Goal: Task Accomplishment & Management: Manage account settings

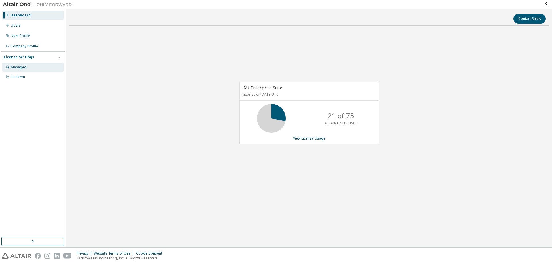
click at [26, 66] on div "Managed" at bounding box center [19, 67] width 16 height 5
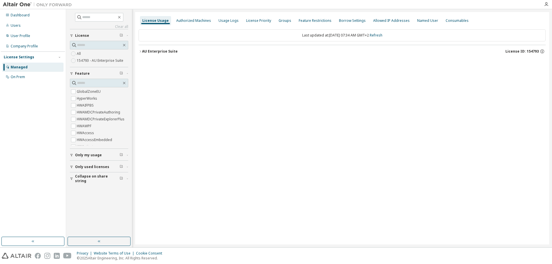
click at [144, 51] on div "AU Enterprise Suite" at bounding box center [160, 51] width 36 height 5
